Goal: Information Seeking & Learning: Find specific fact

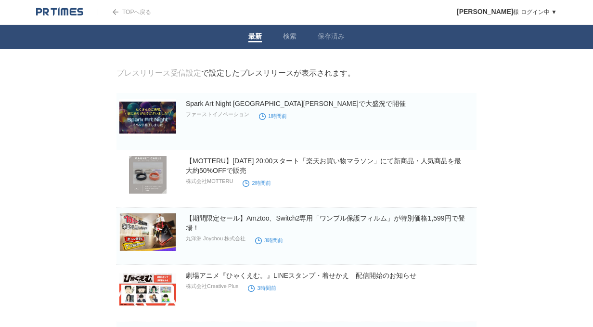
click at [287, 40] on link "検索" at bounding box center [289, 37] width 13 height 10
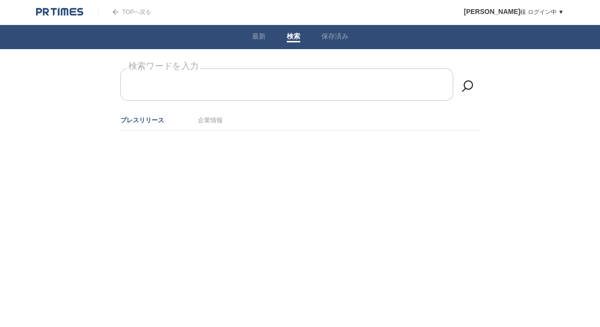
click at [261, 87] on input "検索ワードを入力" at bounding box center [286, 84] width 333 height 32
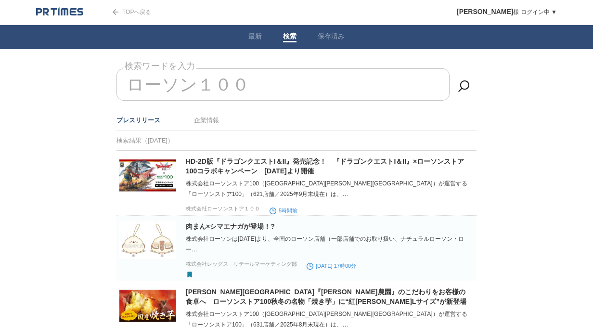
click at [258, 87] on input "ローソン１００" at bounding box center [282, 84] width 333 height 32
click at [248, 44] on li "最新" at bounding box center [255, 37] width 35 height 24
click at [257, 38] on link "最新" at bounding box center [254, 37] width 13 height 10
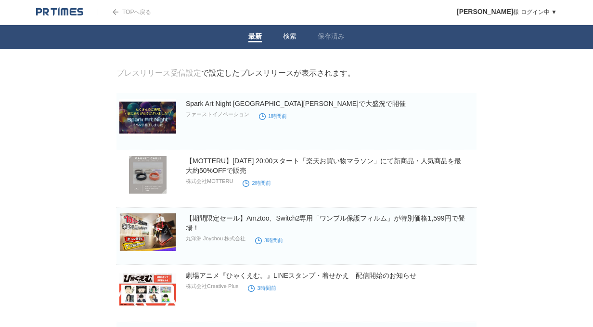
click at [285, 35] on link "検索" at bounding box center [289, 37] width 13 height 10
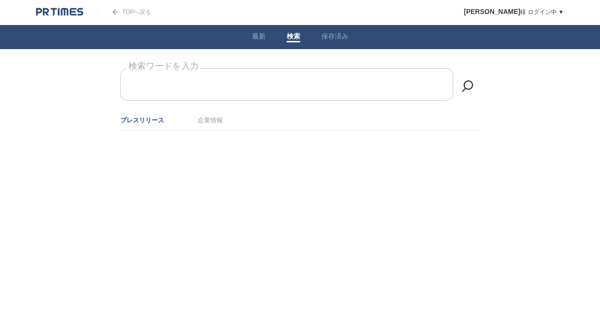
click at [250, 91] on input "検索ワードを入力" at bounding box center [286, 84] width 333 height 32
drag, startPoint x: 203, startPoint y: 84, endPoint x: 136, endPoint y: 84, distance: 67.4
click at [136, 84] on input "スイーツ" at bounding box center [286, 84] width 333 height 32
drag, startPoint x: 136, startPoint y: 84, endPoint x: 310, endPoint y: 88, distance: 173.8
click at [214, 81] on input "スイーツ" at bounding box center [286, 84] width 333 height 32
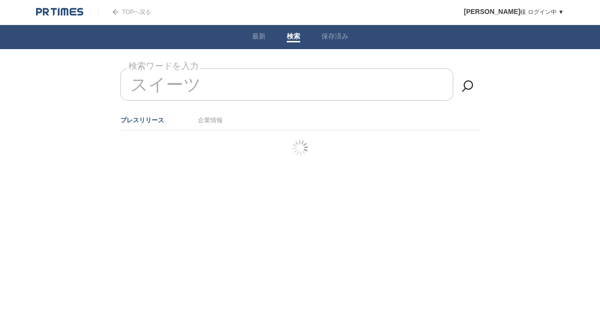
type input "スイーツ"
click at [325, 30] on li "保存済み" at bounding box center [335, 37] width 48 height 24
click at [327, 35] on link "保存済み" at bounding box center [335, 37] width 27 height 10
